Goal: Task Accomplishment & Management: Use online tool/utility

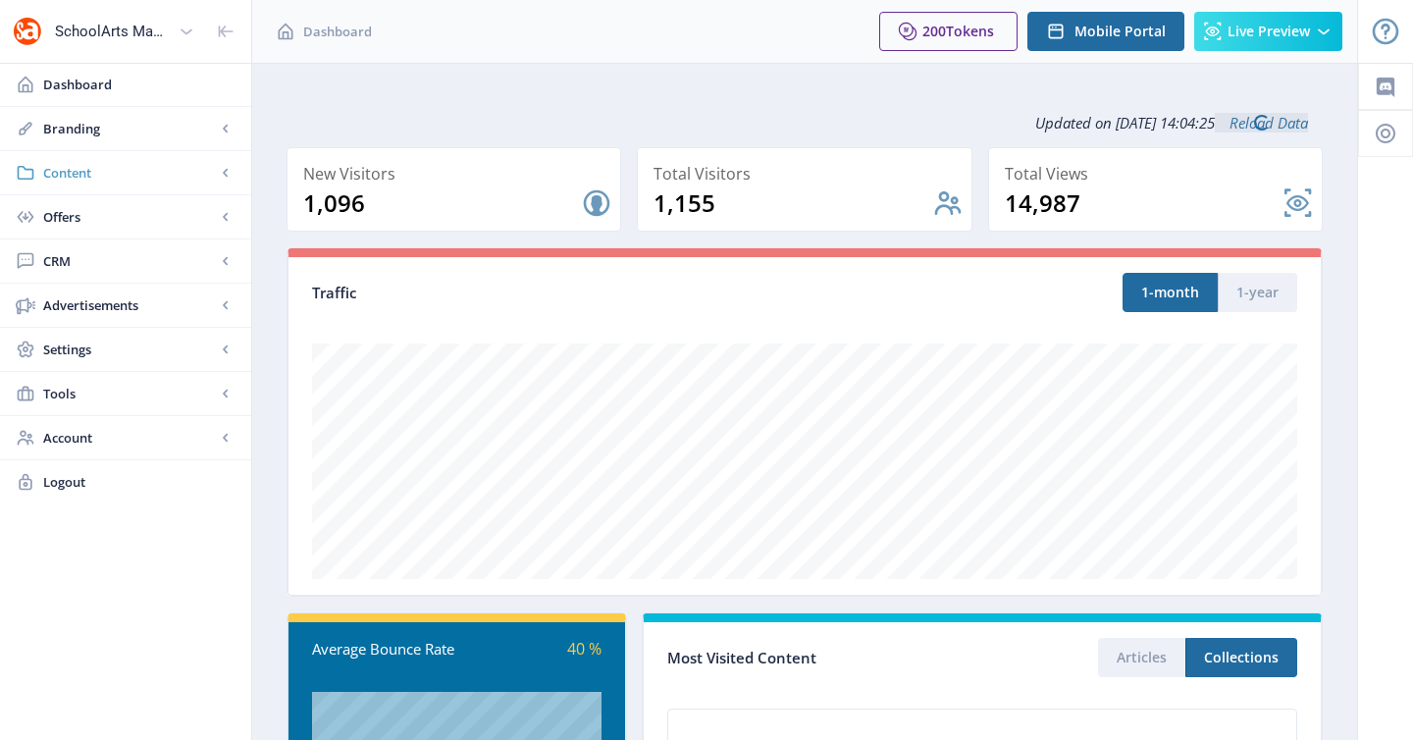
click at [138, 180] on span "Content" at bounding box center [129, 173] width 173 height 20
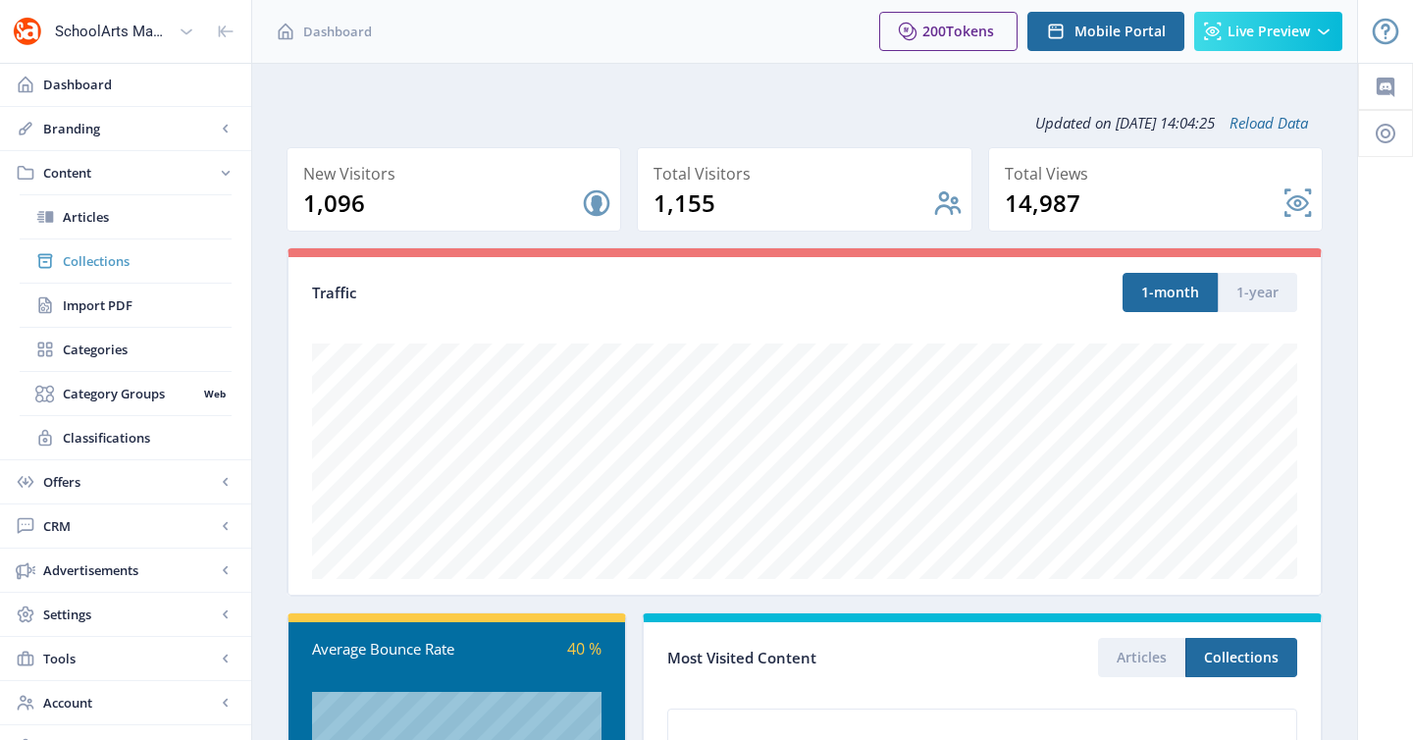
click at [172, 247] on link "Collections" at bounding box center [126, 260] width 212 height 43
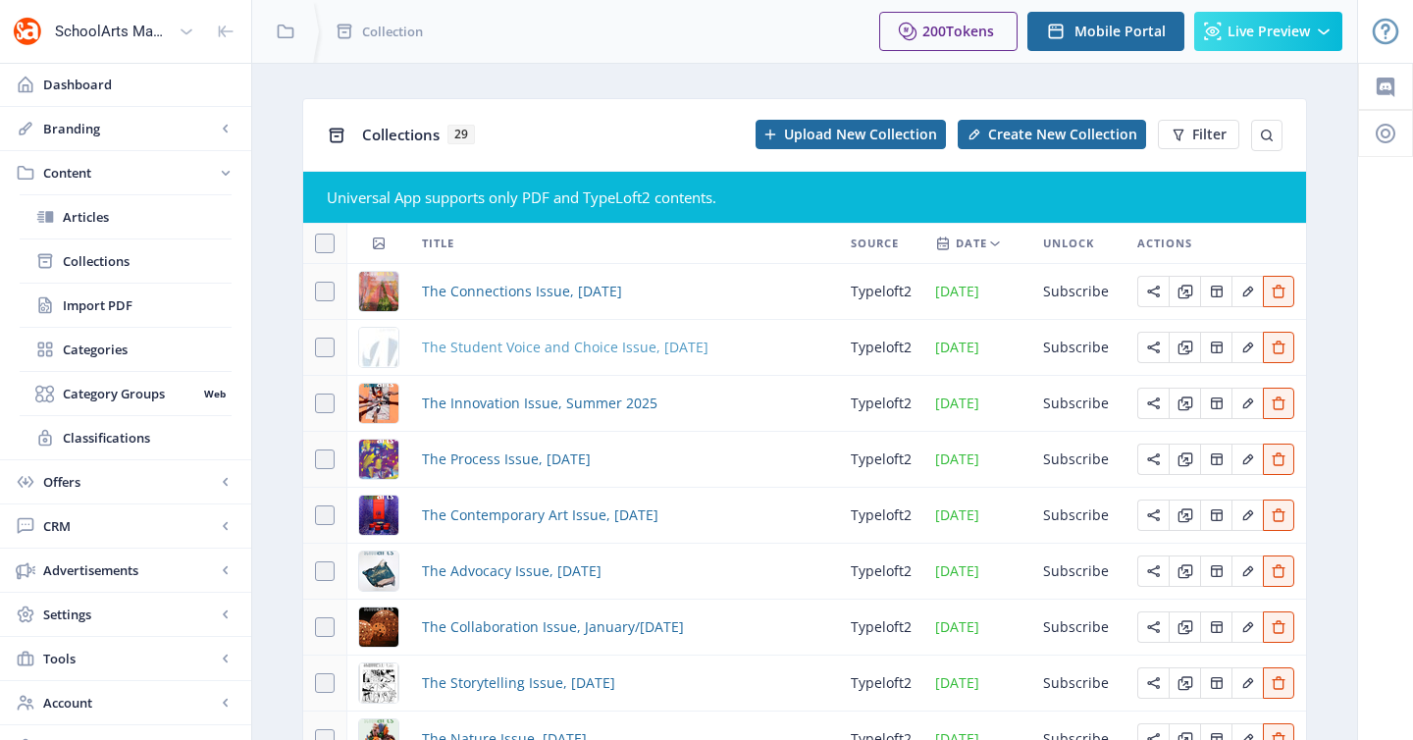
click at [456, 346] on span "The Student Voice and Choice Issue, [DATE]" at bounding box center [565, 348] width 287 height 24
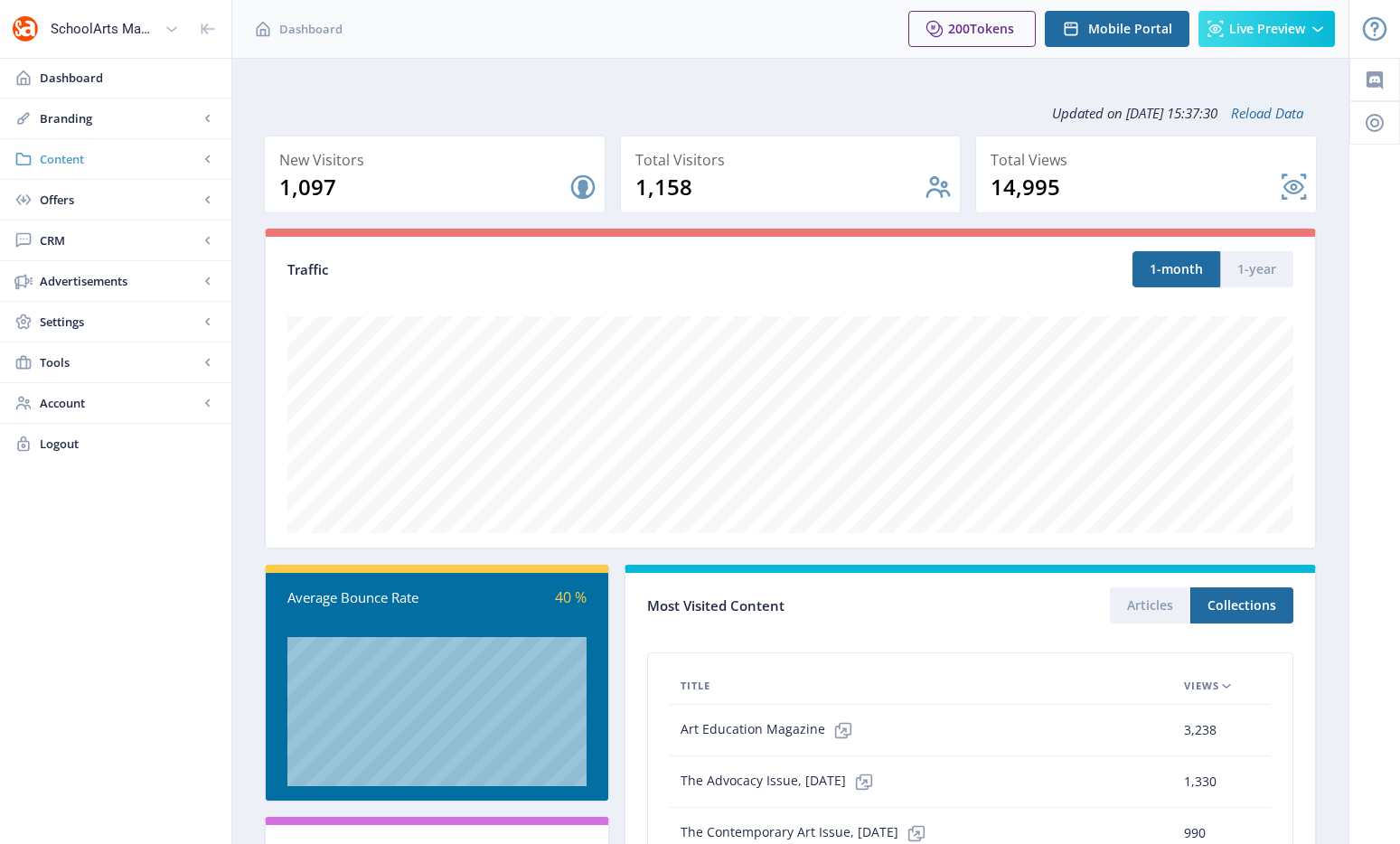
click at [186, 164] on span "Content" at bounding box center [119, 159] width 159 height 18
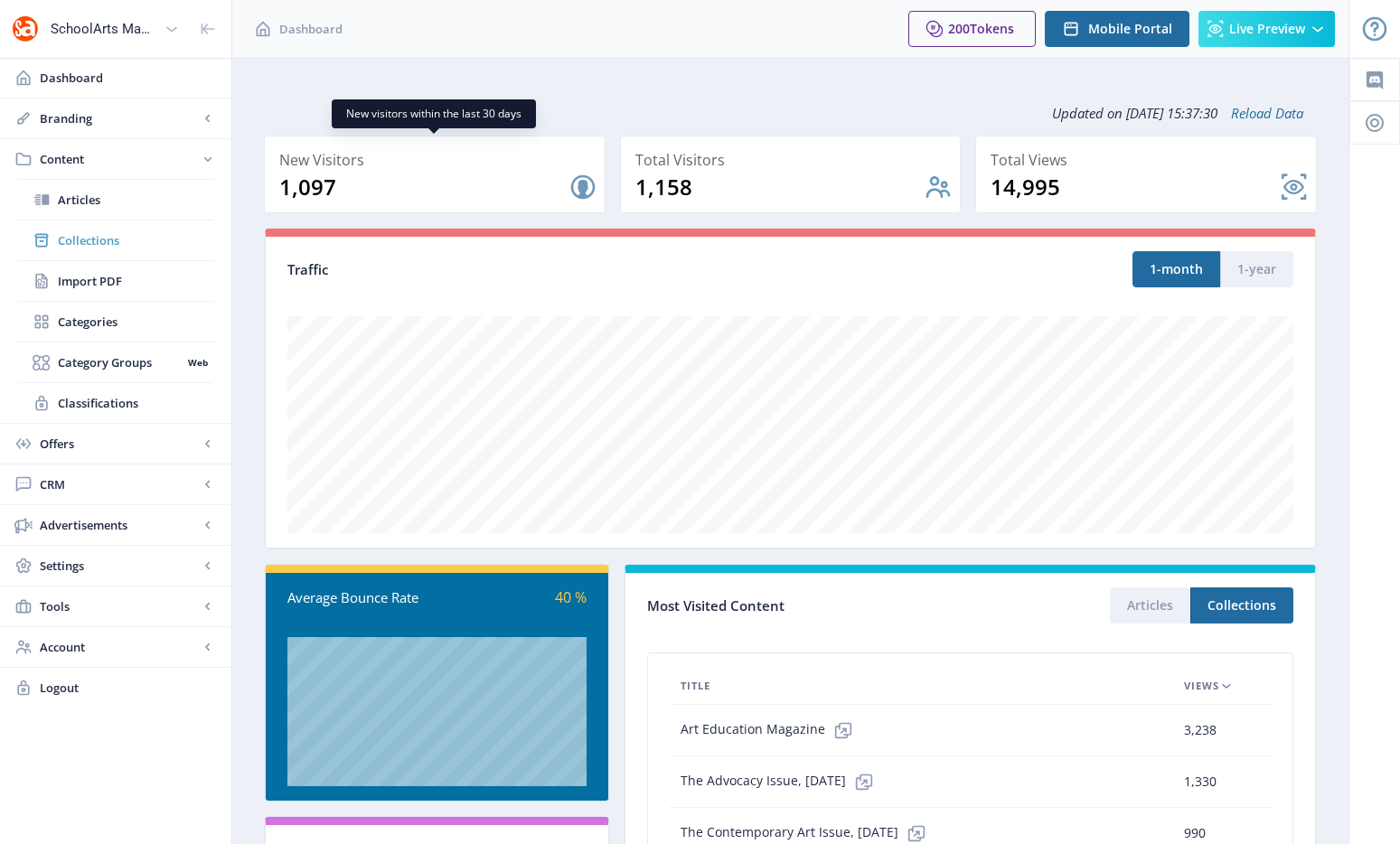
click at [134, 223] on link "Collections" at bounding box center [116, 240] width 195 height 40
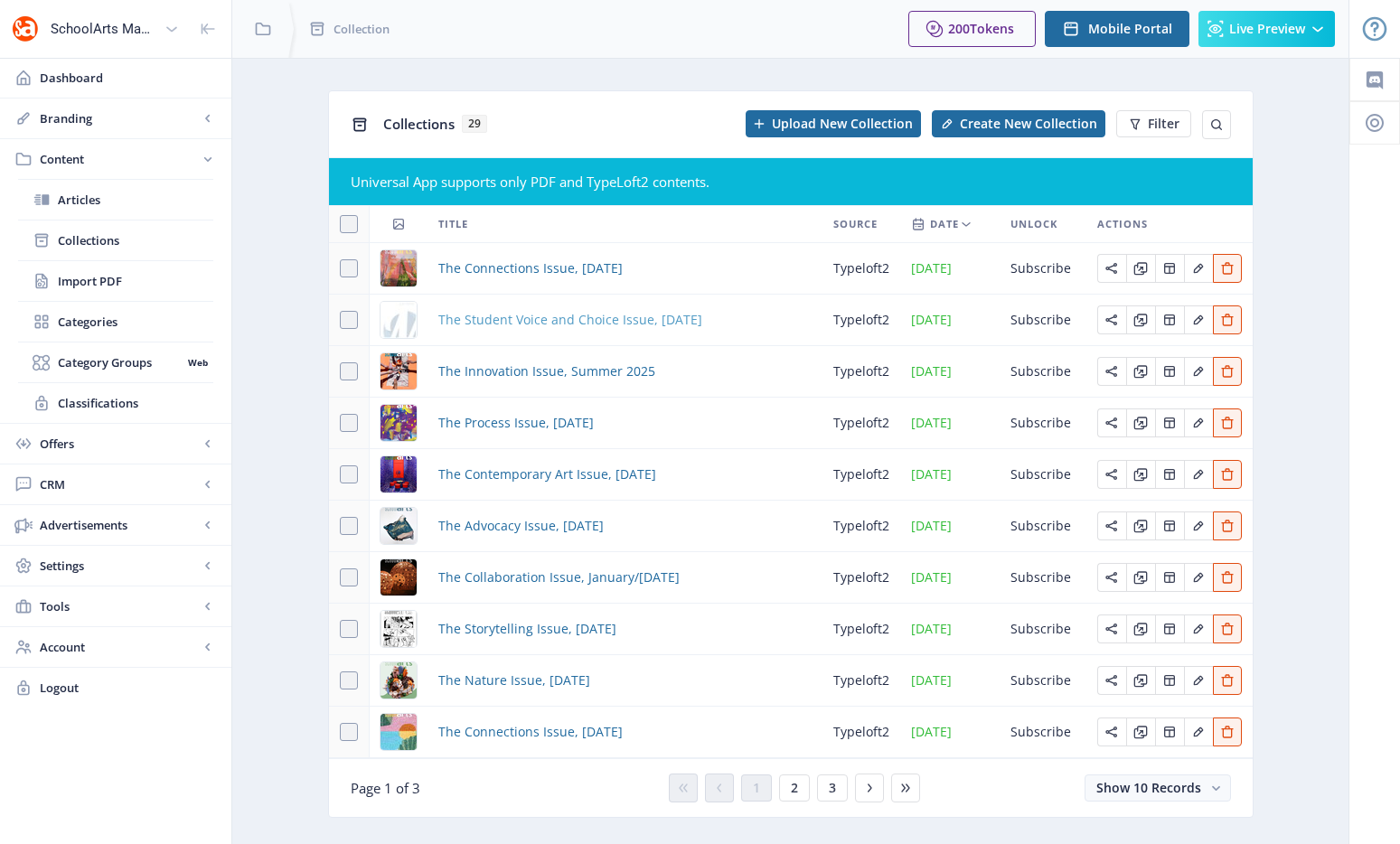
click at [578, 322] on span "The Student Voice and Choice Issue, [DATE]" at bounding box center [570, 321] width 264 height 22
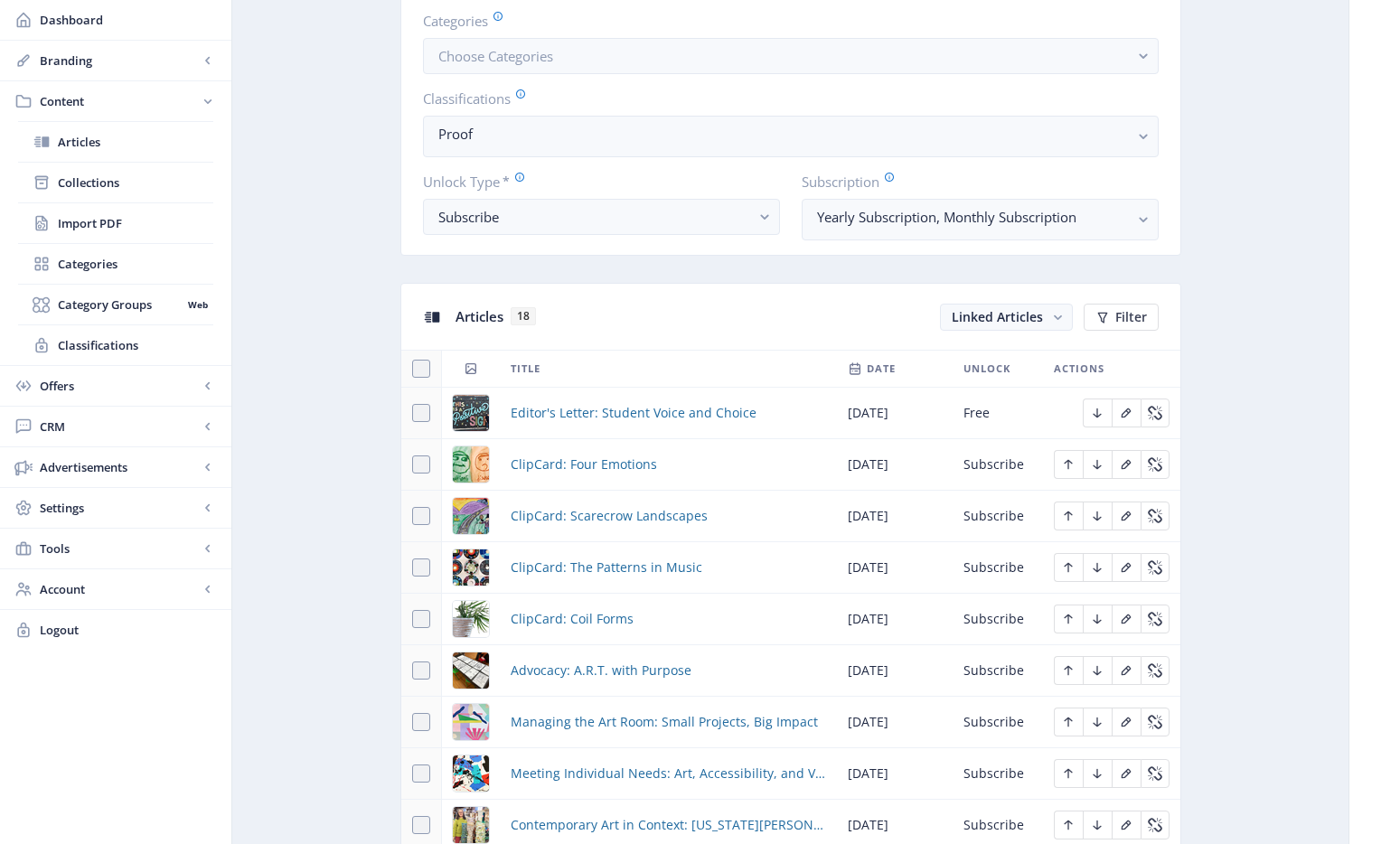
scroll to position [664, 0]
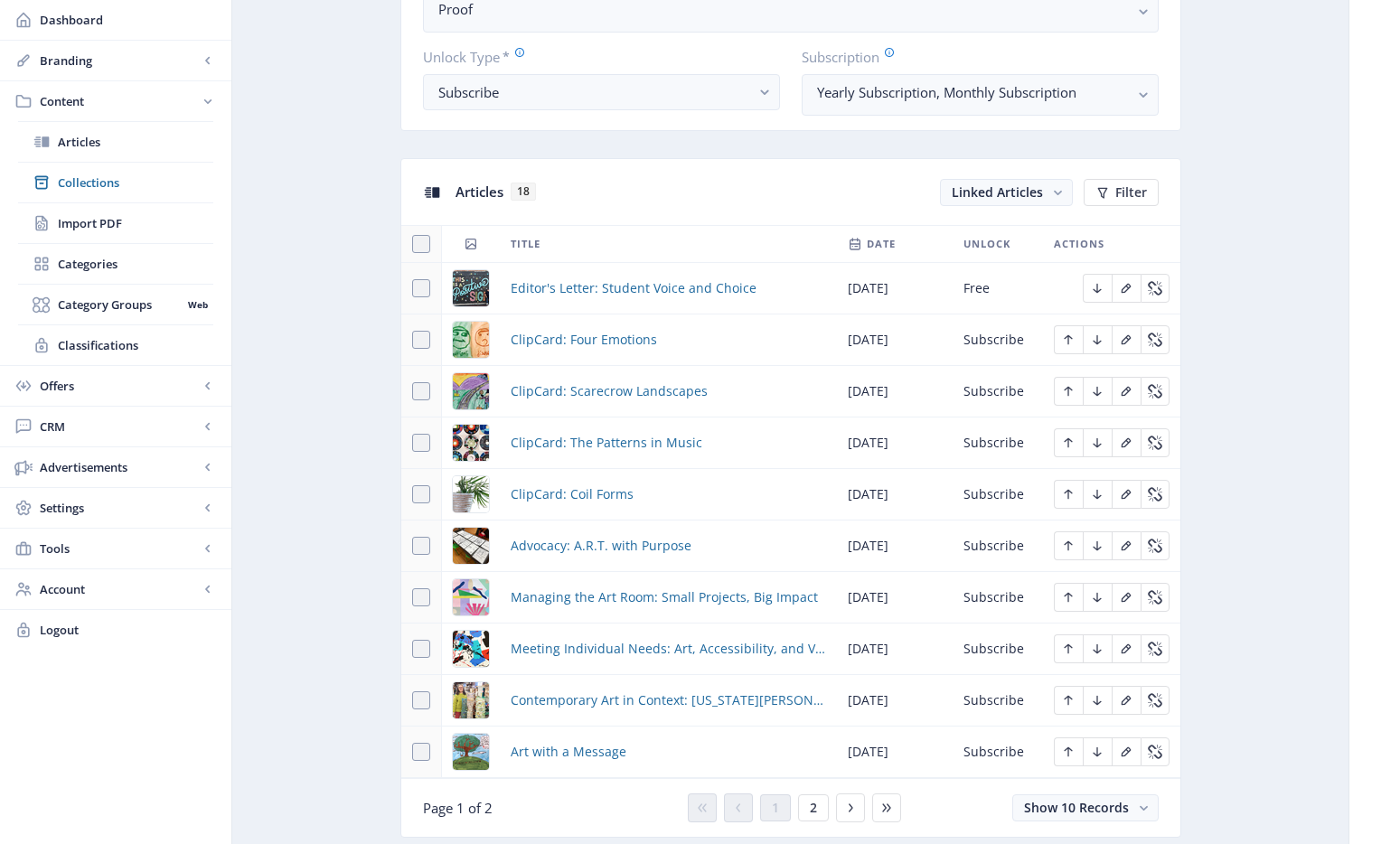
click at [825, 808] on div "You have unsaved changes Discard Changes Save Changes" at bounding box center [700, 815] width 1219 height 58
click at [818, 808] on div "You have unsaved changes Discard Changes Save Changes" at bounding box center [700, 815] width 1219 height 58
click at [842, 809] on div "You have unsaved changes Discard Changes Save Changes" at bounding box center [700, 815] width 1219 height 58
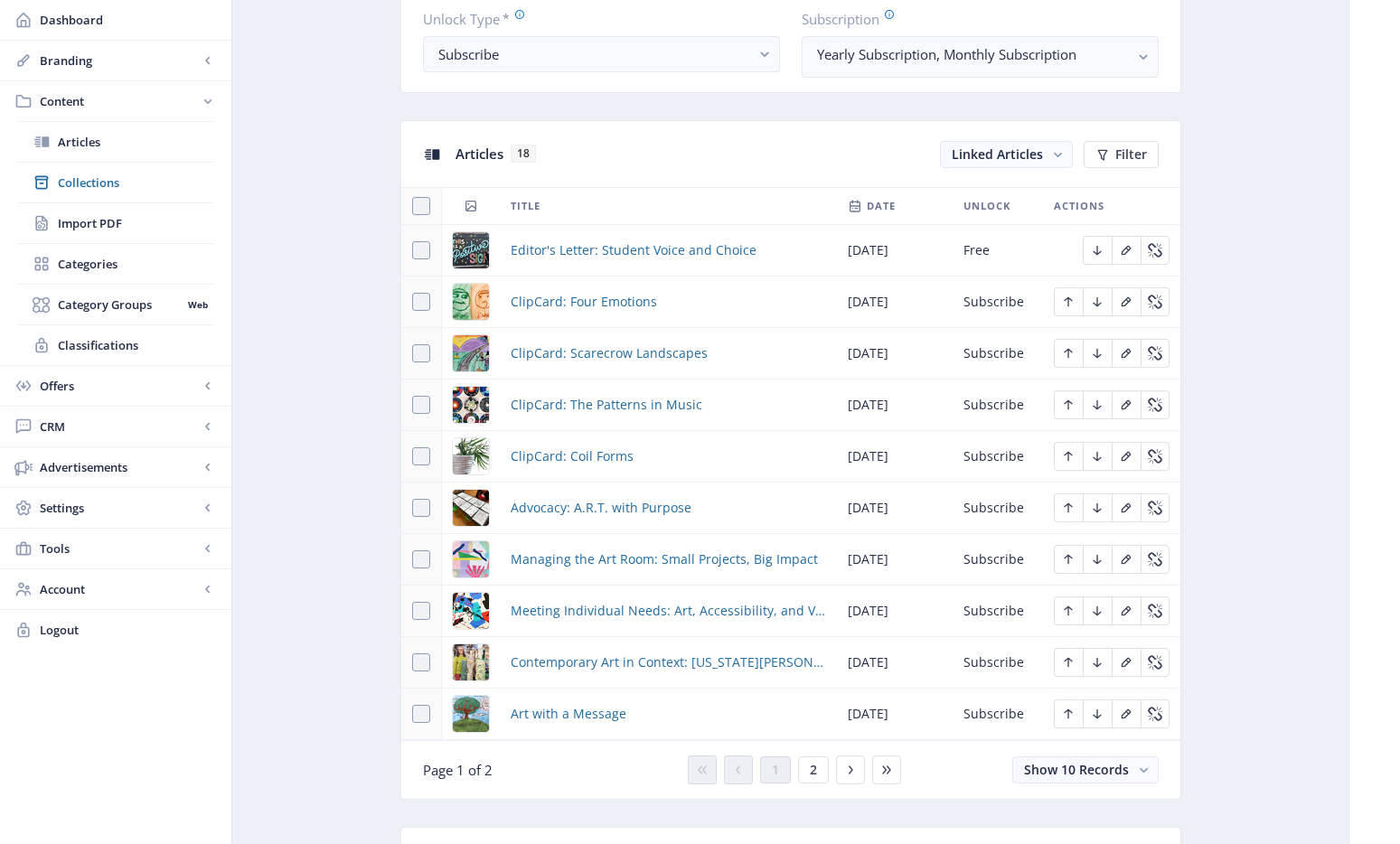
scroll to position [1074, 0]
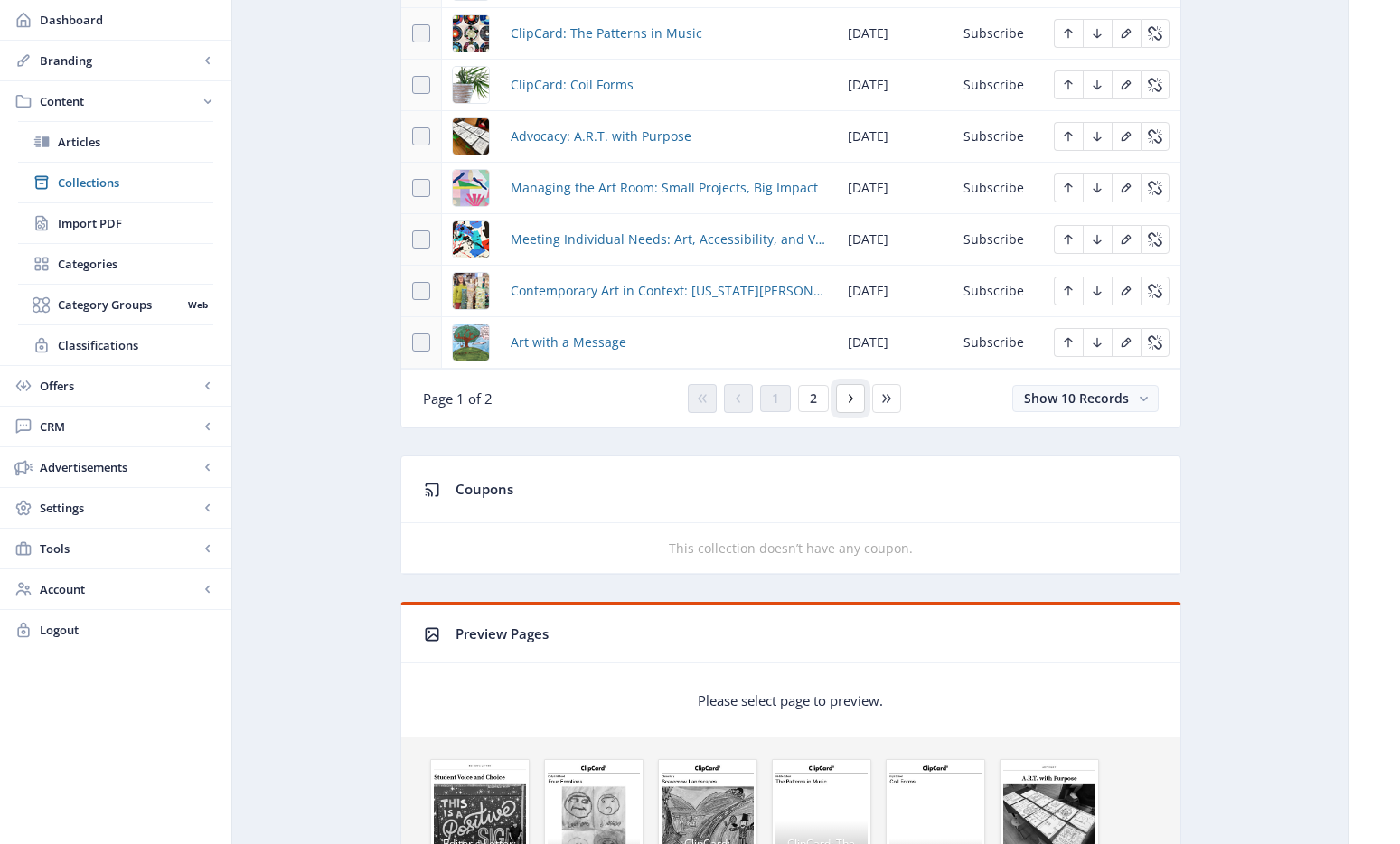
click at [854, 402] on icon at bounding box center [850, 399] width 15 height 15
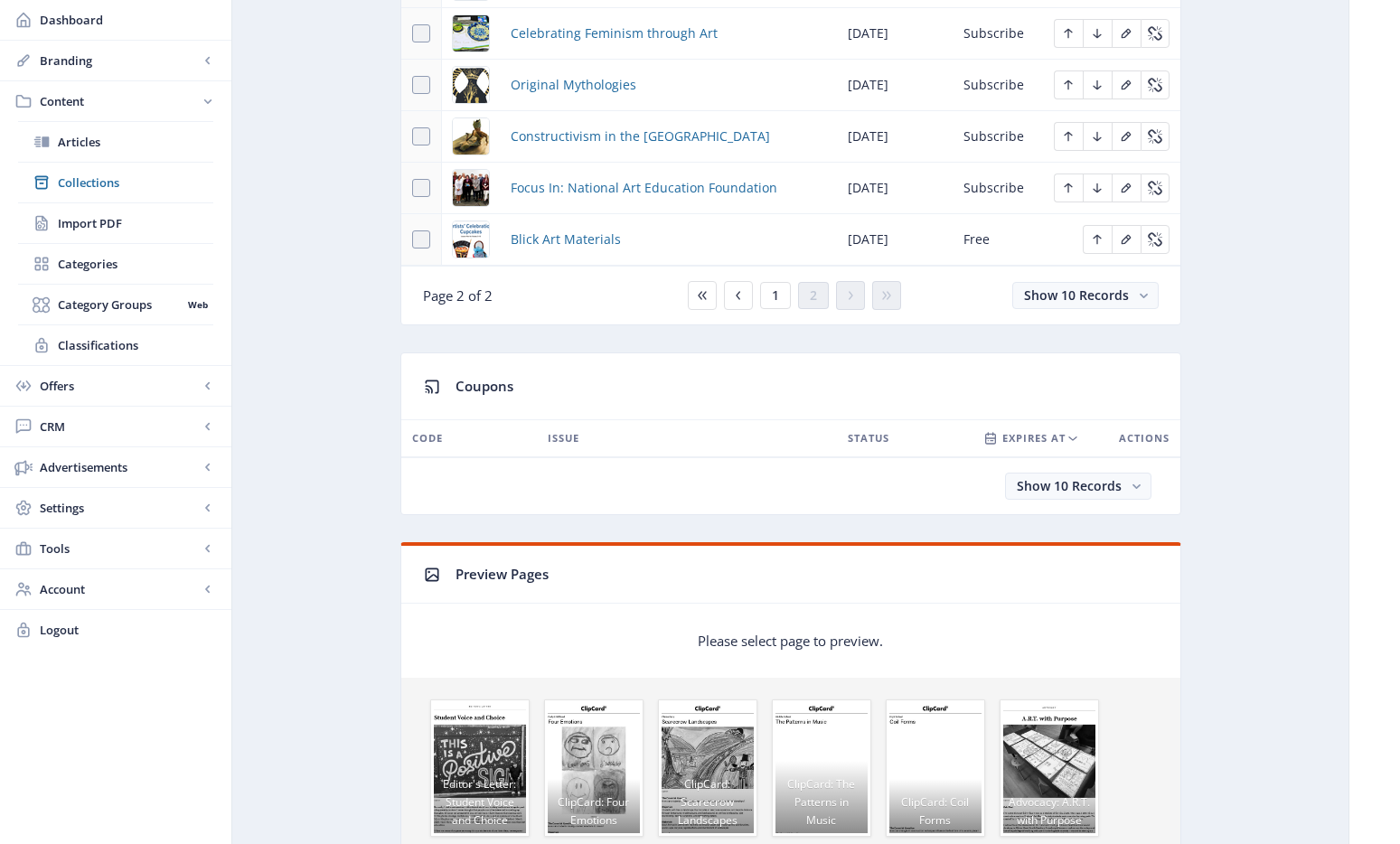
scroll to position [853, 0]
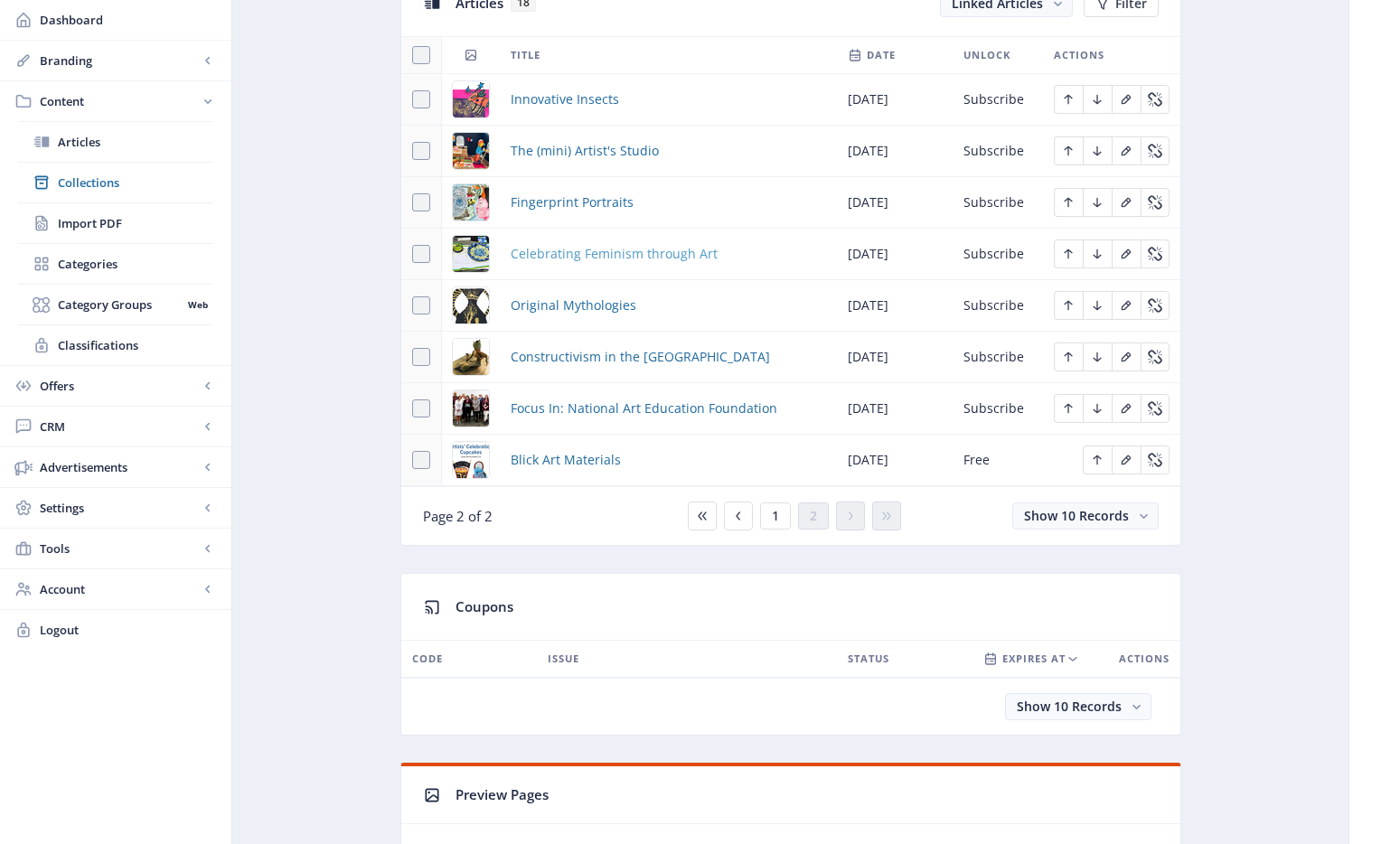
click at [590, 243] on span "Celebrating Feminism through Art" at bounding box center [613, 254] width 207 height 22
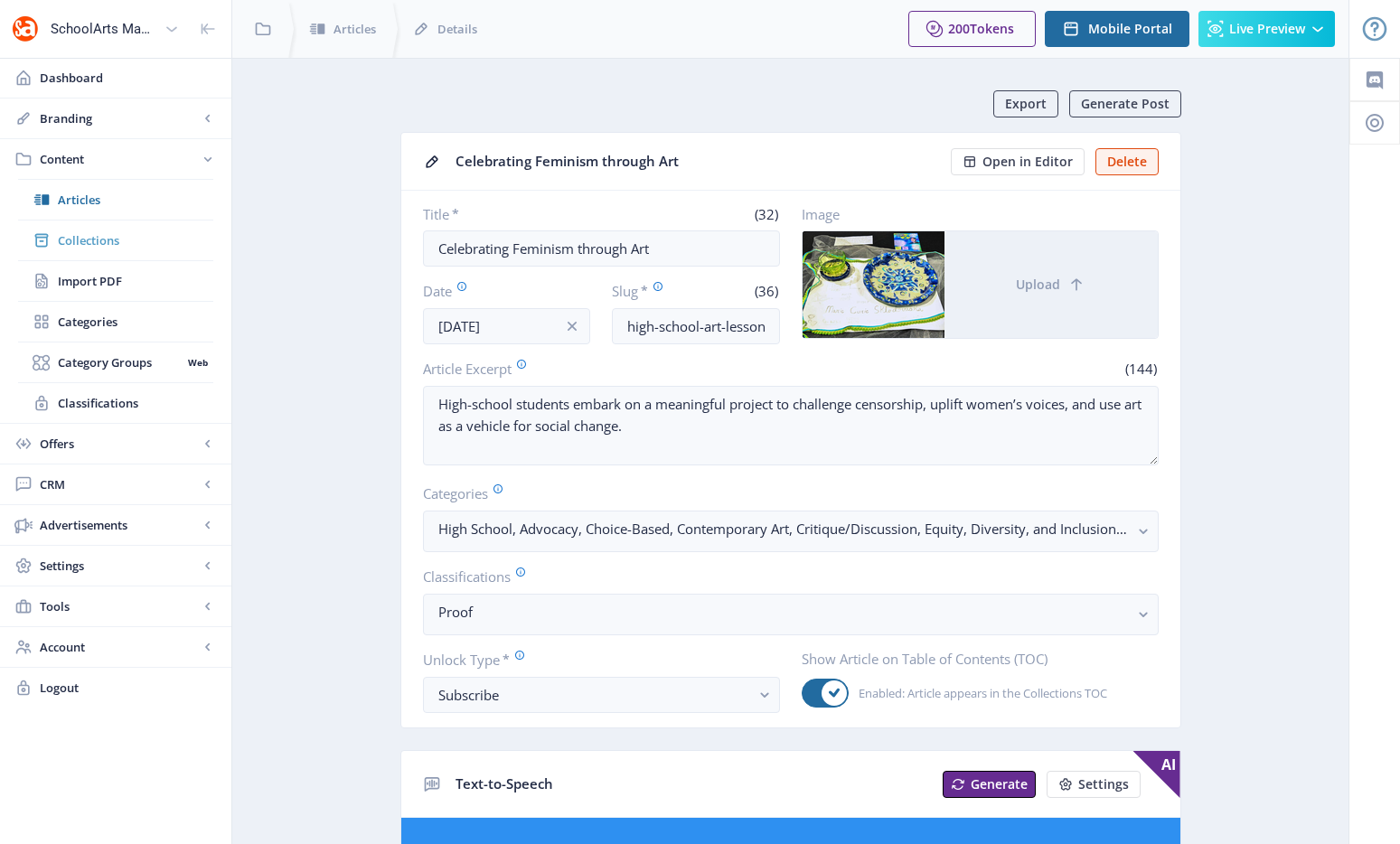
click at [122, 231] on span "Collections" at bounding box center [135, 240] width 156 height 18
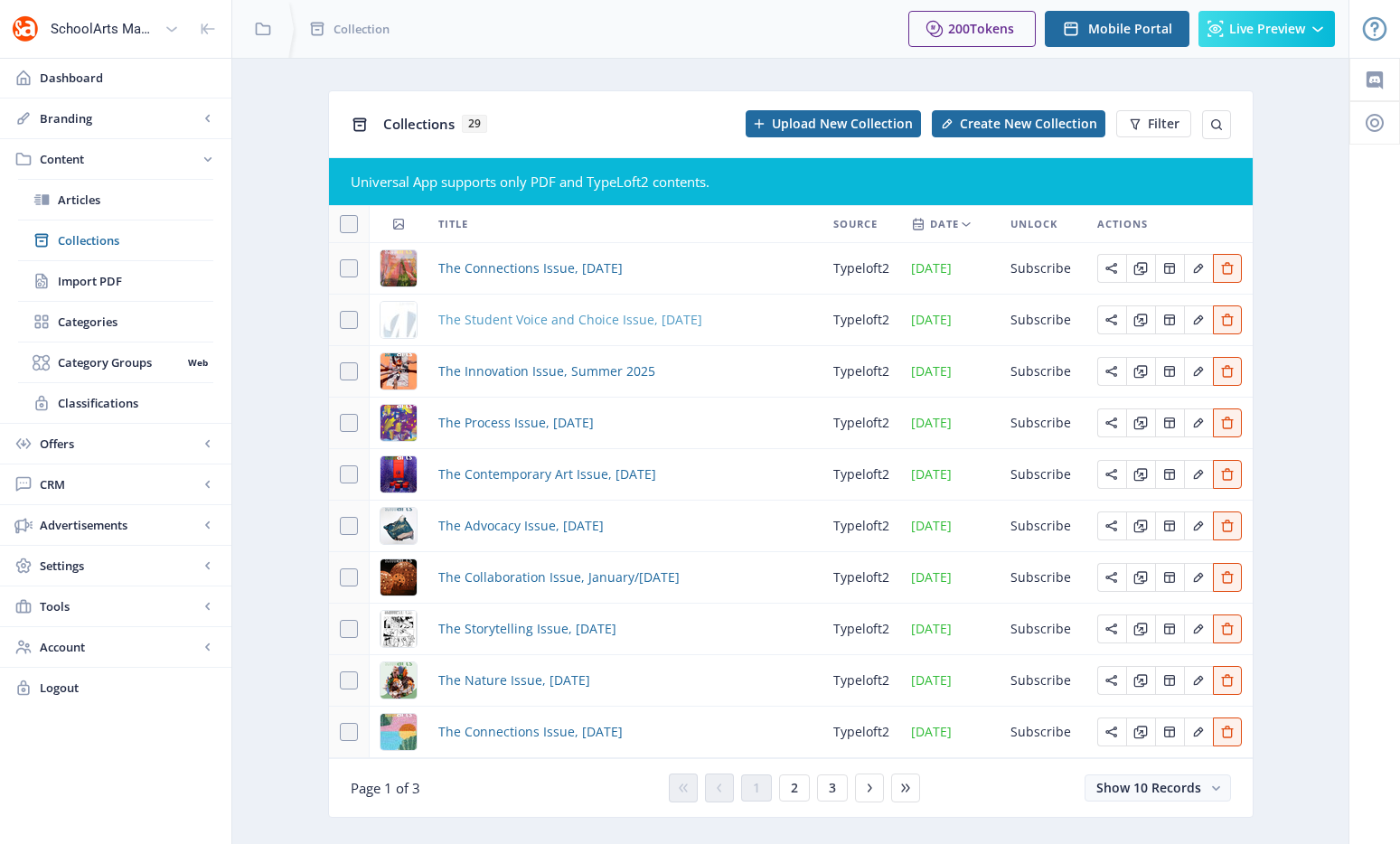
click at [584, 315] on span "The Student Voice and Choice Issue, [DATE]" at bounding box center [570, 321] width 264 height 22
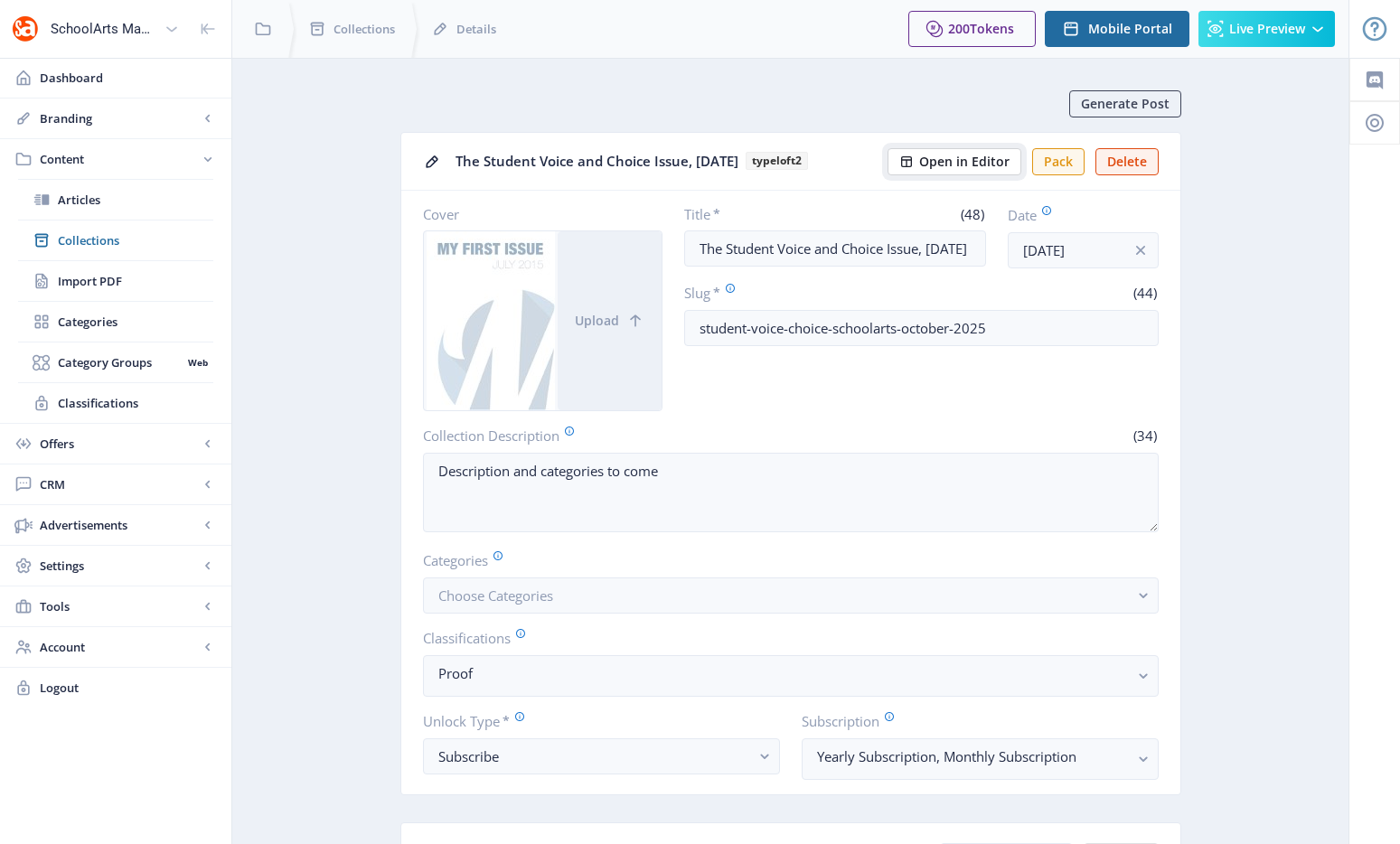
click at [996, 165] on span "Open in Editor" at bounding box center [964, 162] width 90 height 15
